Goal: Register for event/course

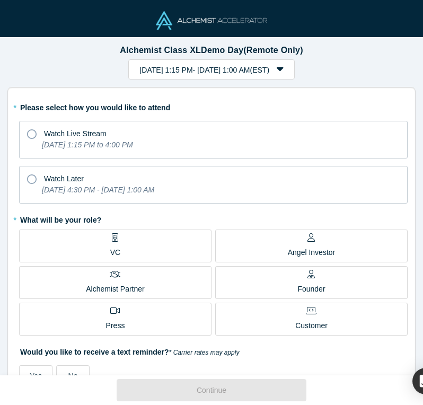
drag, startPoint x: 110, startPoint y: 47, endPoint x: 237, endPoint y: 50, distance: 127.7
click at [237, 50] on h1 "Alchemist Class XL Demo Day (Remote Only)" at bounding box center [211, 49] width 408 height 11
copy strong "Alchemist Class XL Demo Day"
click at [365, 47] on h1 "Alchemist Class XL Demo Day (Remote Only)" at bounding box center [211, 49] width 408 height 11
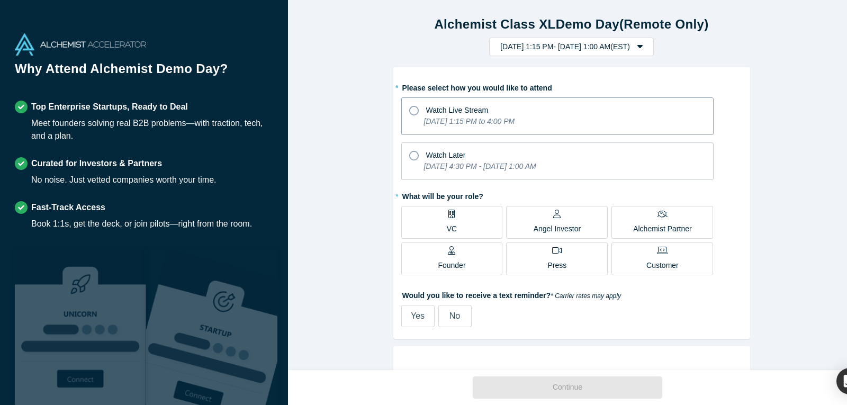
click at [413, 107] on icon at bounding box center [414, 111] width 10 height 10
click at [0, 0] on input "Watch Live Stream Tuesday, September 30, 2025 1:15 PM to 4:00 PM" at bounding box center [0, 0] width 0 height 0
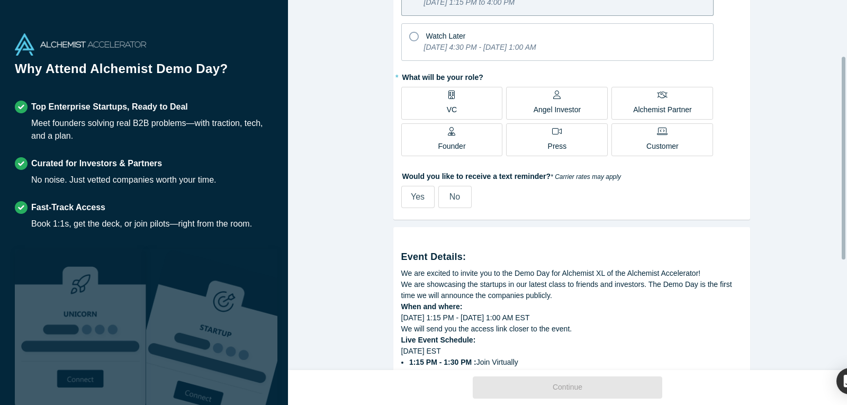
scroll to position [120, 0]
click at [451, 193] on span "No" at bounding box center [455, 196] width 11 height 9
click at [0, 0] on input "No" at bounding box center [0, 0] width 0 height 0
click at [445, 136] on span "Founder" at bounding box center [452, 140] width 28 height 21
click at [0, 0] on input "Founder" at bounding box center [0, 0] width 0 height 0
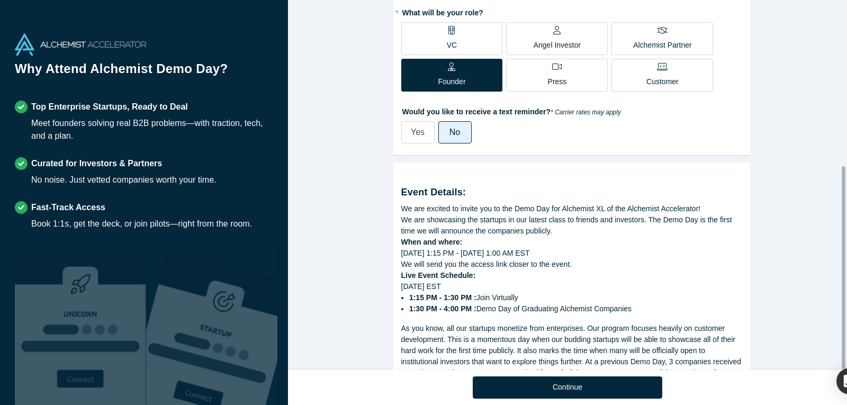
scroll to position [303, 0]
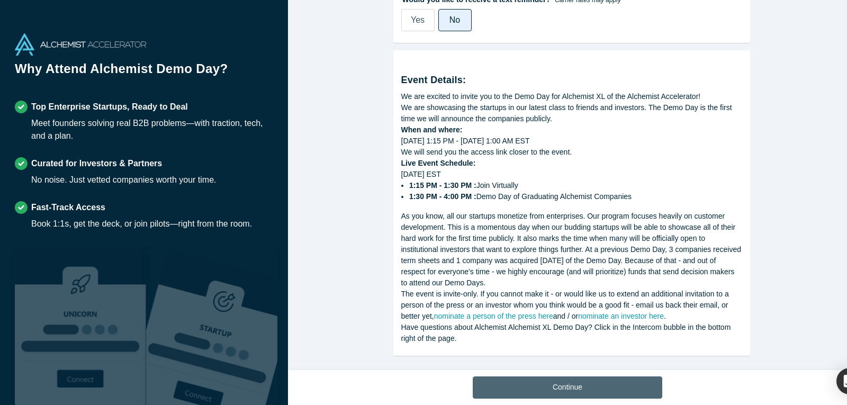
click at [571, 384] on button "Continue" at bounding box center [568, 387] width 190 height 22
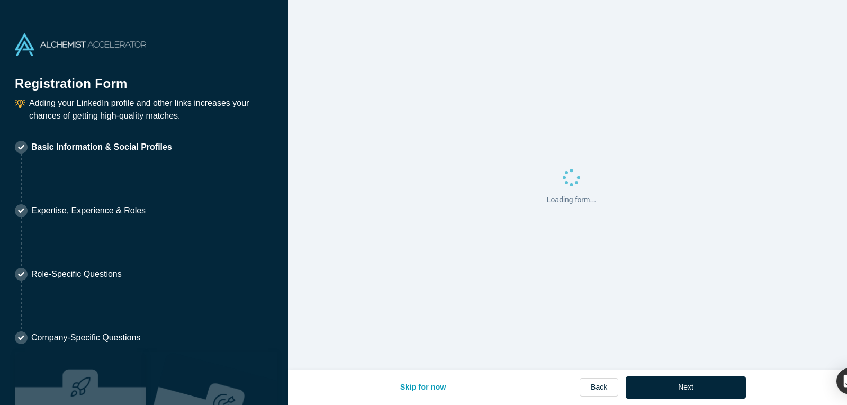
select select "US"
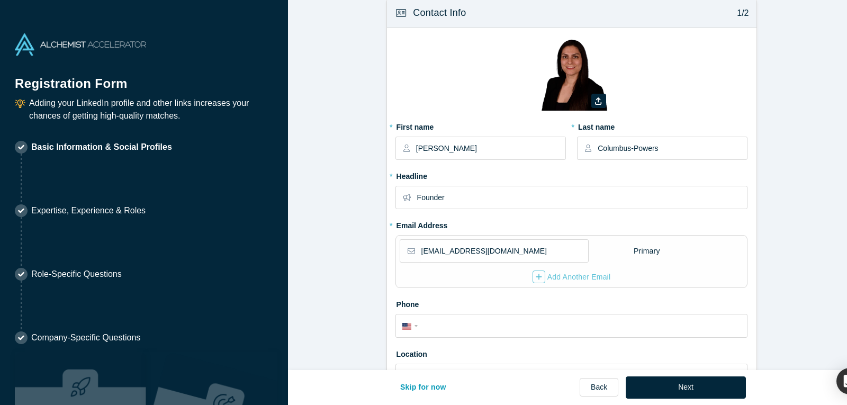
scroll to position [14, 0]
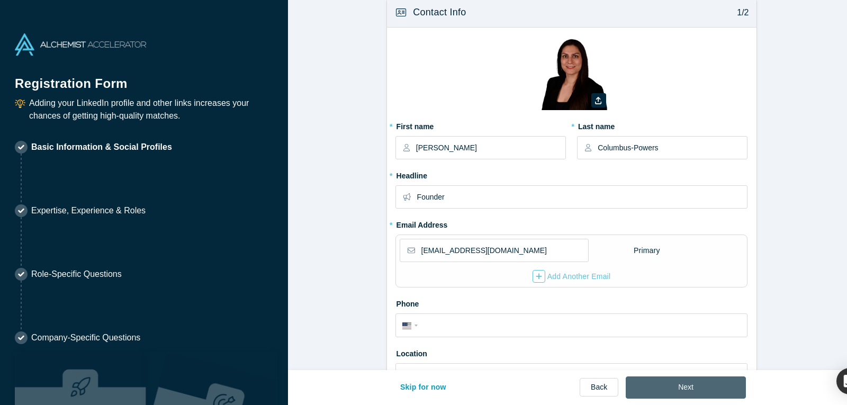
click at [681, 387] on button "Next" at bounding box center [686, 387] width 120 height 22
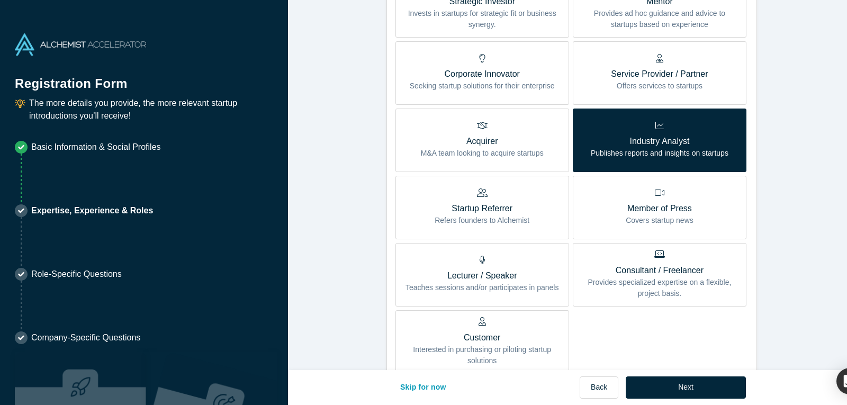
scroll to position [641, 0]
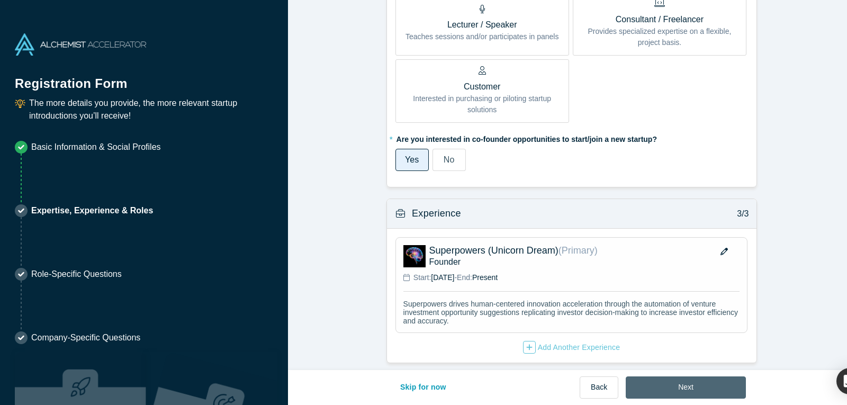
click at [698, 384] on button "Next" at bounding box center [686, 387] width 120 height 22
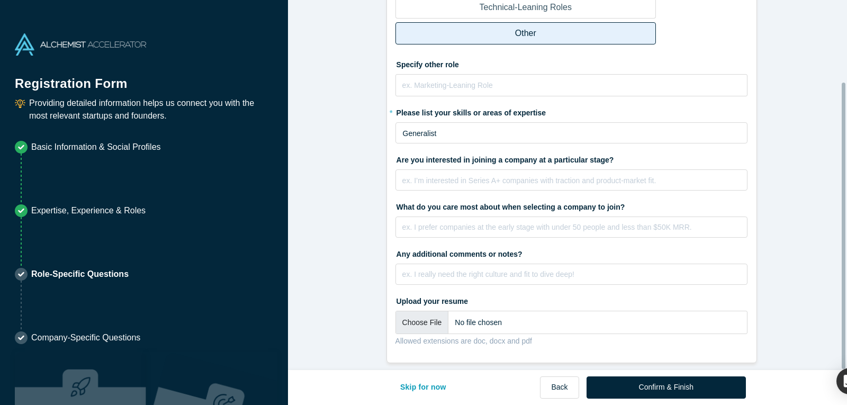
scroll to position [106, 0]
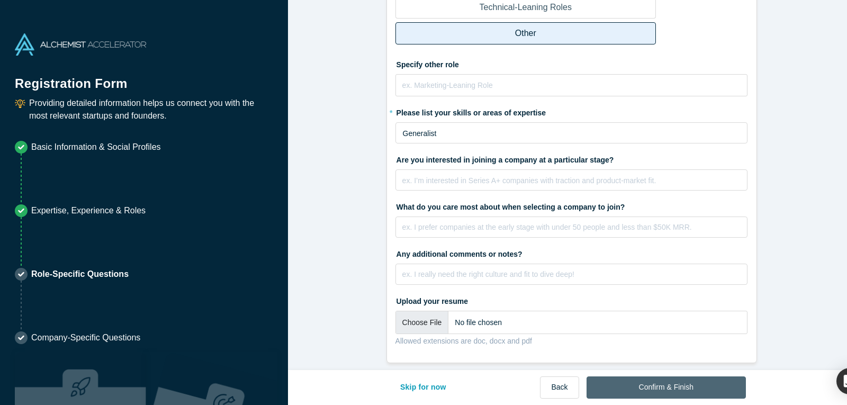
click at [639, 386] on button "Confirm & Finish" at bounding box center [666, 387] width 159 height 22
